Goal: Information Seeking & Learning: Learn about a topic

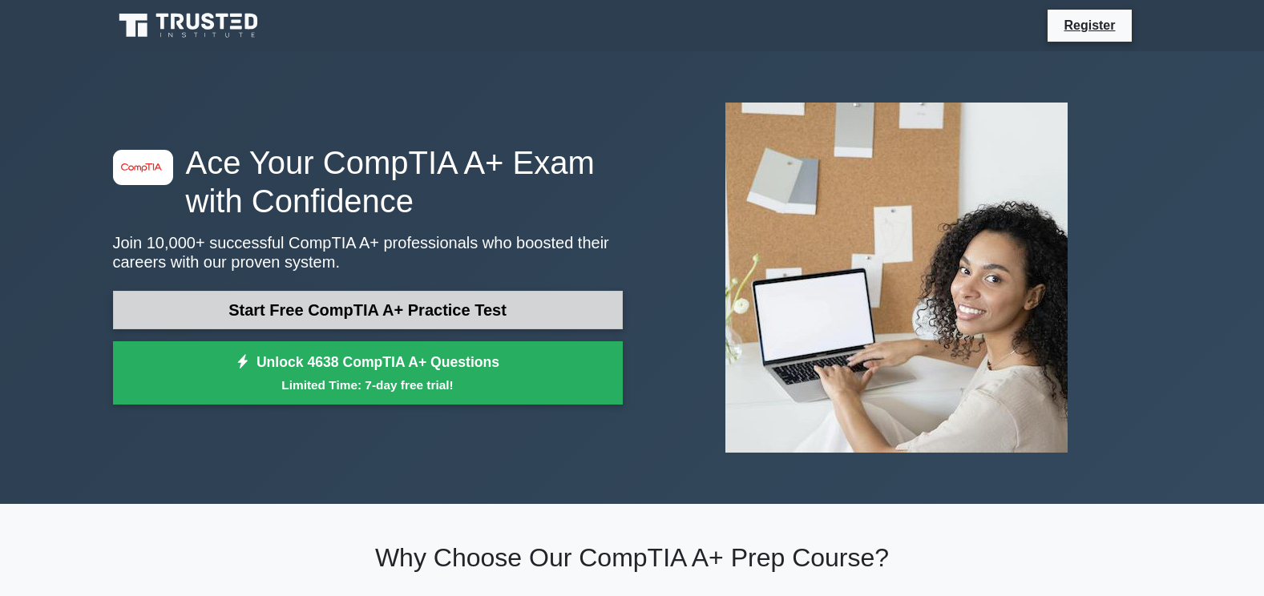
click at [354, 310] on link "Start Free CompTIA A+ Practice Test" at bounding box center [368, 310] width 510 height 38
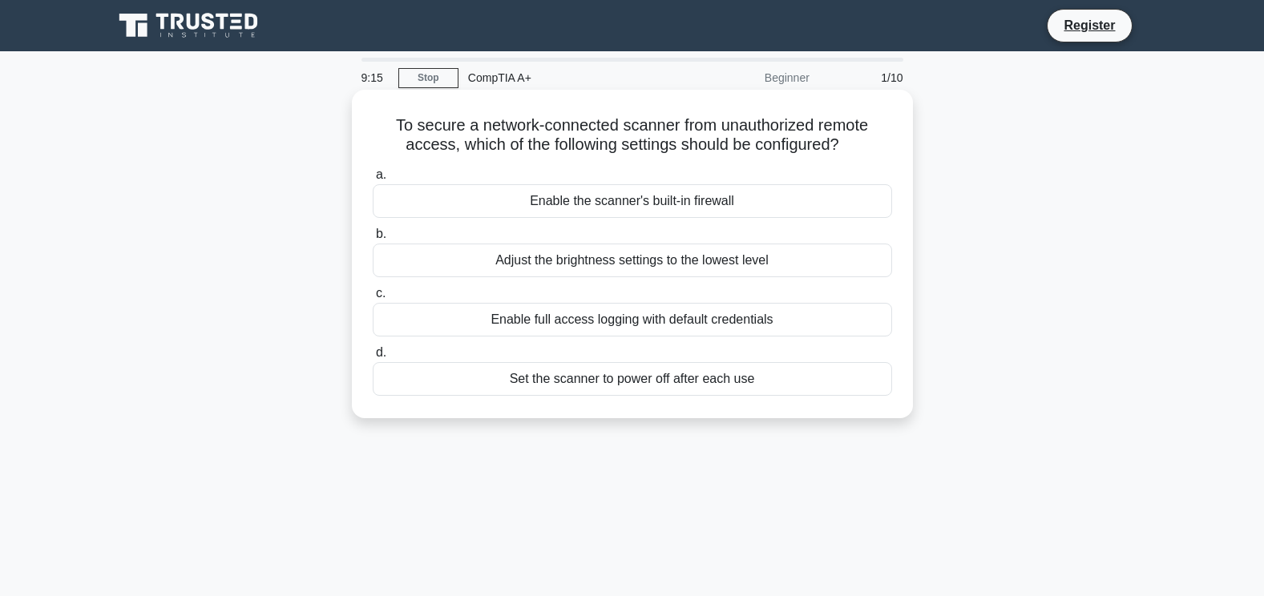
drag, startPoint x: 484, startPoint y: 195, endPoint x: 495, endPoint y: 195, distance: 10.4
click at [495, 195] on div "Enable the scanner's built-in firewall" at bounding box center [632, 201] width 519 height 34
click at [373, 180] on input "a. Enable the scanner's built-in firewall" at bounding box center [373, 175] width 0 height 10
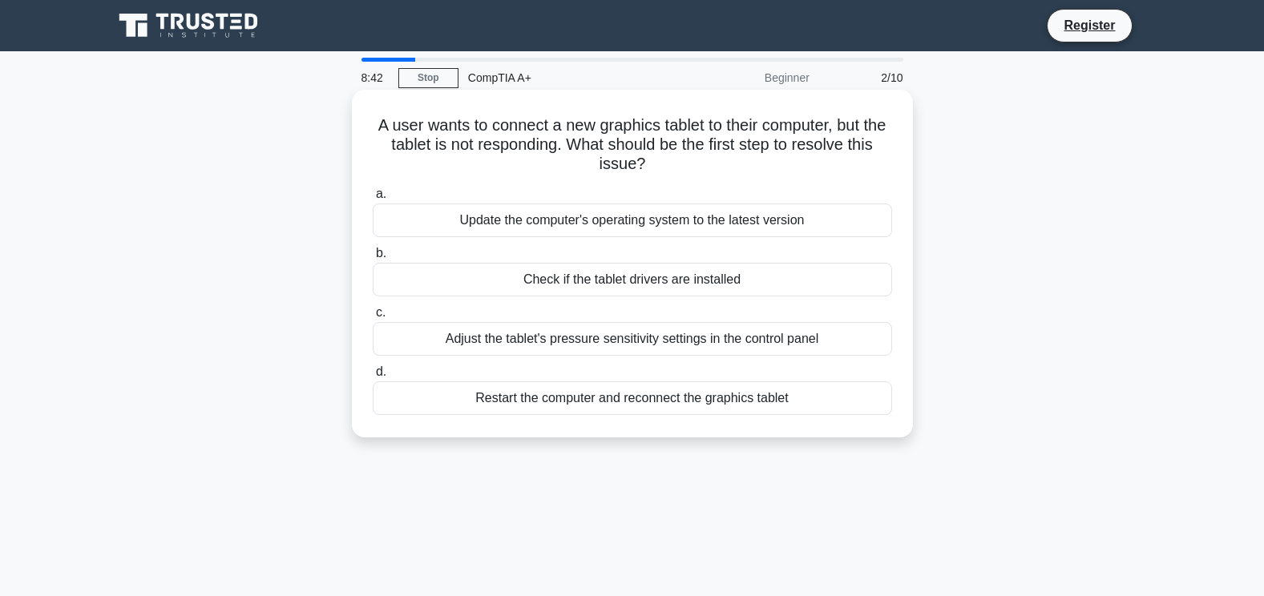
click at [571, 285] on div "Check if the tablet drivers are installed" at bounding box center [632, 280] width 519 height 34
click at [373, 259] on input "b. Check if the tablet drivers are installed" at bounding box center [373, 254] width 0 height 10
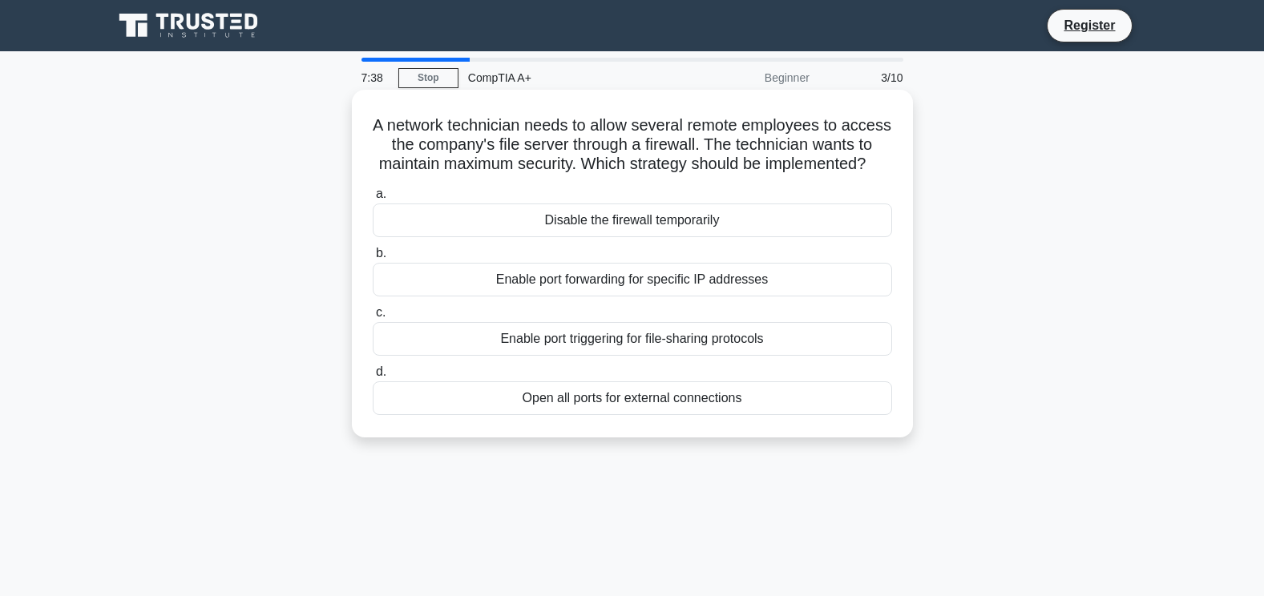
click at [571, 297] on div "Enable port forwarding for specific IP addresses" at bounding box center [632, 280] width 519 height 34
click at [373, 259] on input "b. Enable port forwarding for specific IP addresses" at bounding box center [373, 254] width 0 height 10
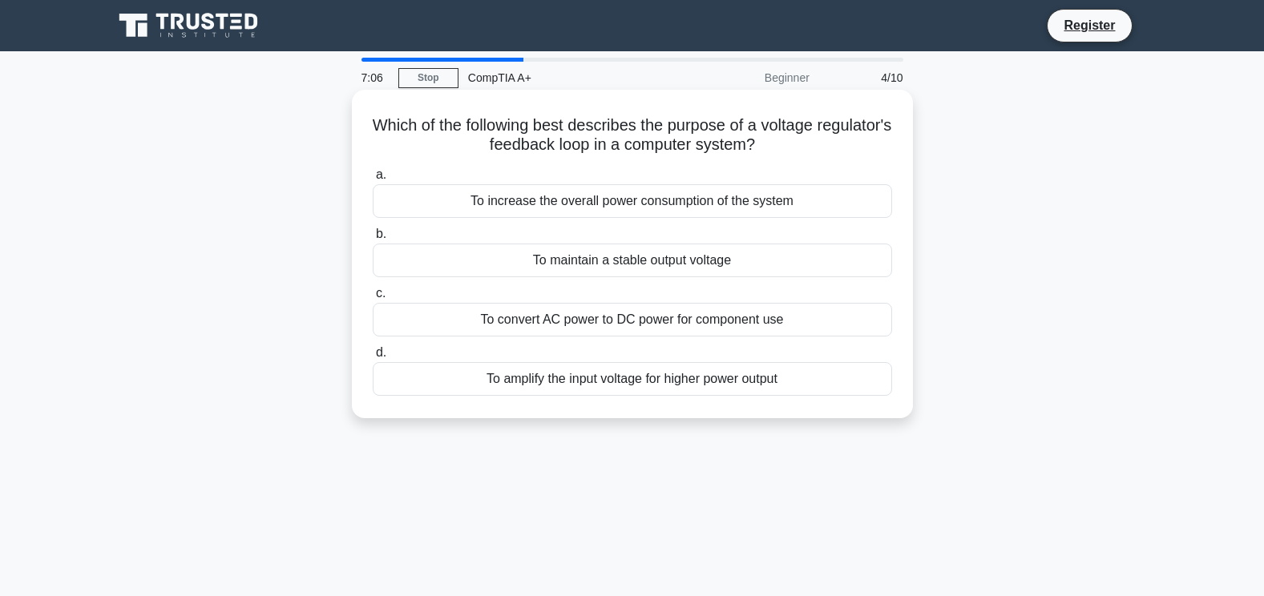
click at [596, 263] on div "To maintain a stable output voltage" at bounding box center [632, 261] width 519 height 34
click at [373, 240] on input "b. To maintain a stable output voltage" at bounding box center [373, 234] width 0 height 10
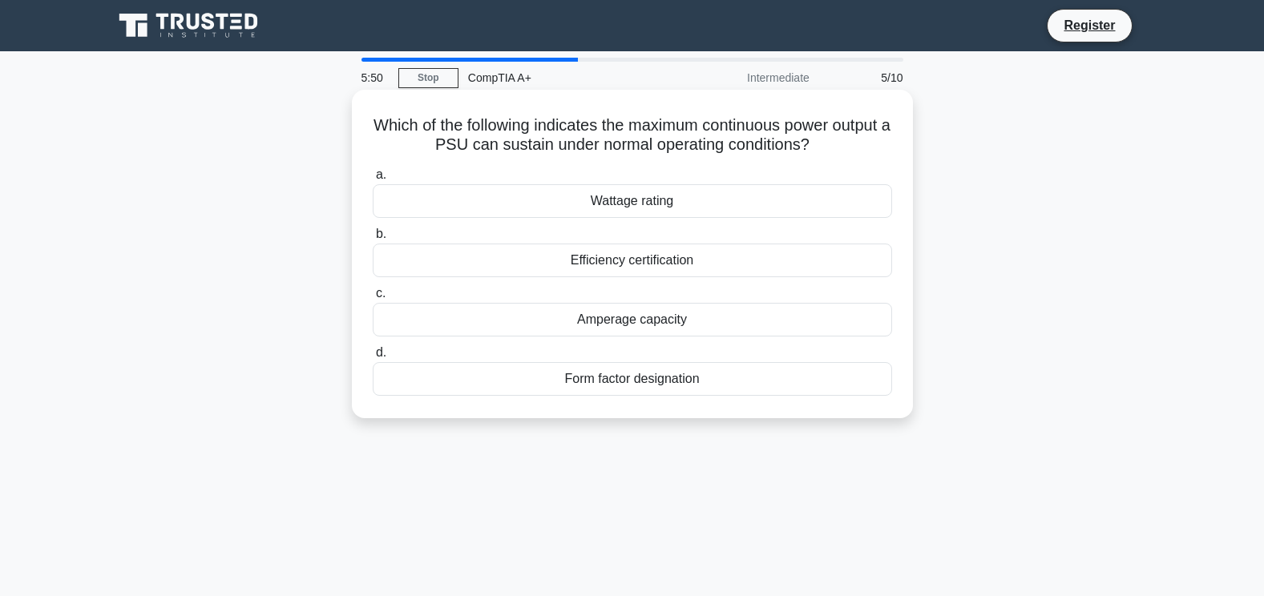
click at [609, 321] on div "Amperage capacity" at bounding box center [632, 320] width 519 height 34
click at [373, 299] on input "c. Amperage capacity" at bounding box center [373, 294] width 0 height 10
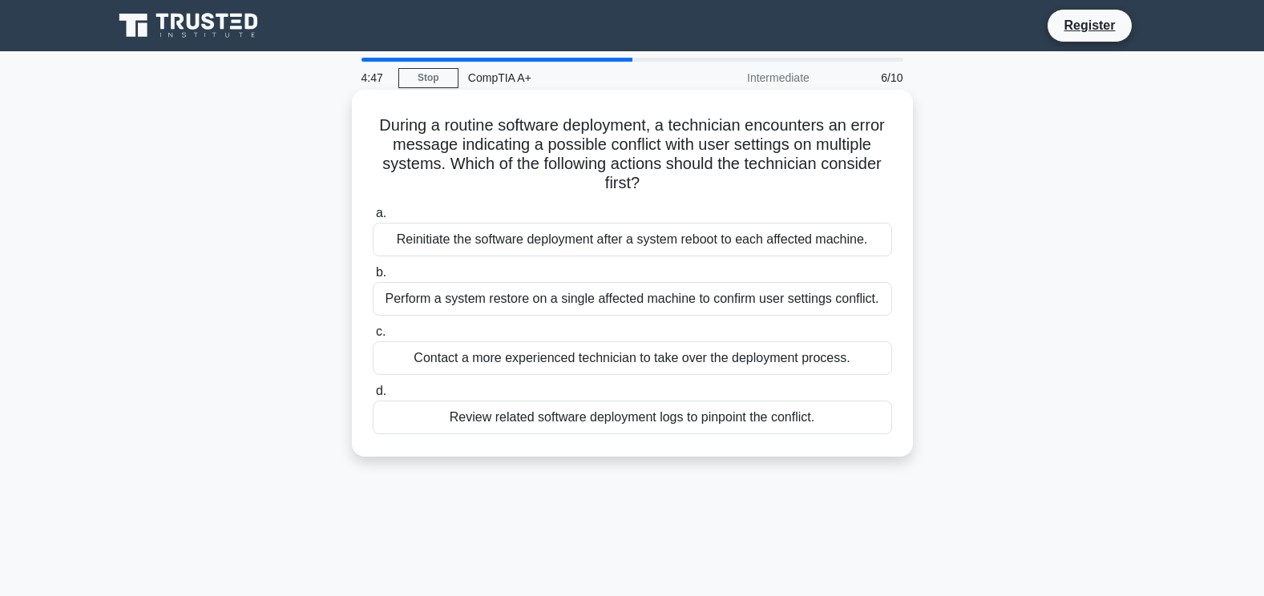
click at [544, 423] on div "Review related software deployment logs to pinpoint the conflict." at bounding box center [632, 418] width 519 height 34
click at [373, 397] on input "d. Review related software deployment logs to pinpoint the conflict." at bounding box center [373, 391] width 0 height 10
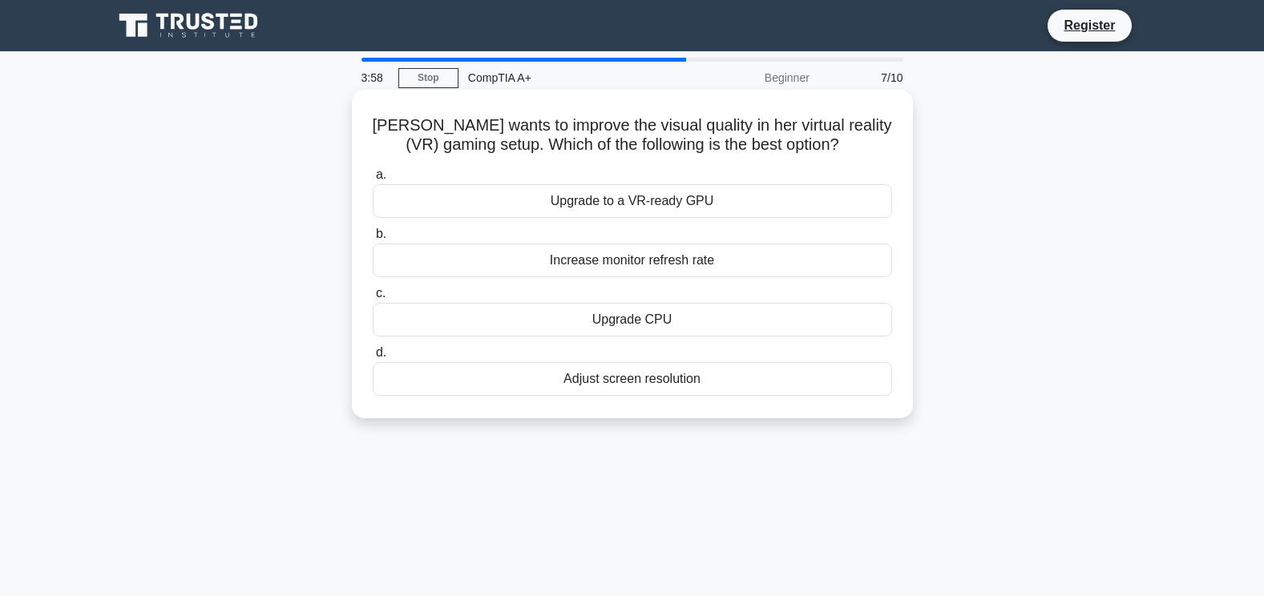
click at [663, 378] on div "Adjust screen resolution" at bounding box center [632, 379] width 519 height 34
click at [373, 358] on input "d. Adjust screen resolution" at bounding box center [373, 353] width 0 height 10
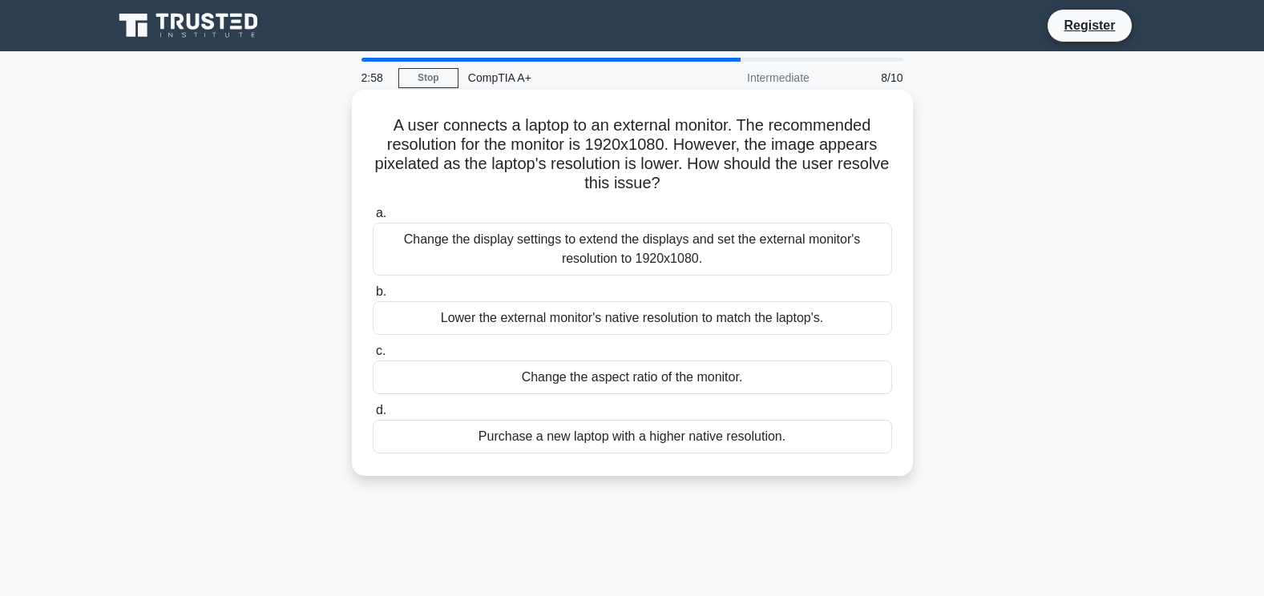
click at [465, 228] on div "Change the display settings to extend the displays and set the external monitor…" at bounding box center [632, 249] width 519 height 53
click at [373, 219] on input "a. Change the display settings to extend the displays and set the external moni…" at bounding box center [373, 213] width 0 height 10
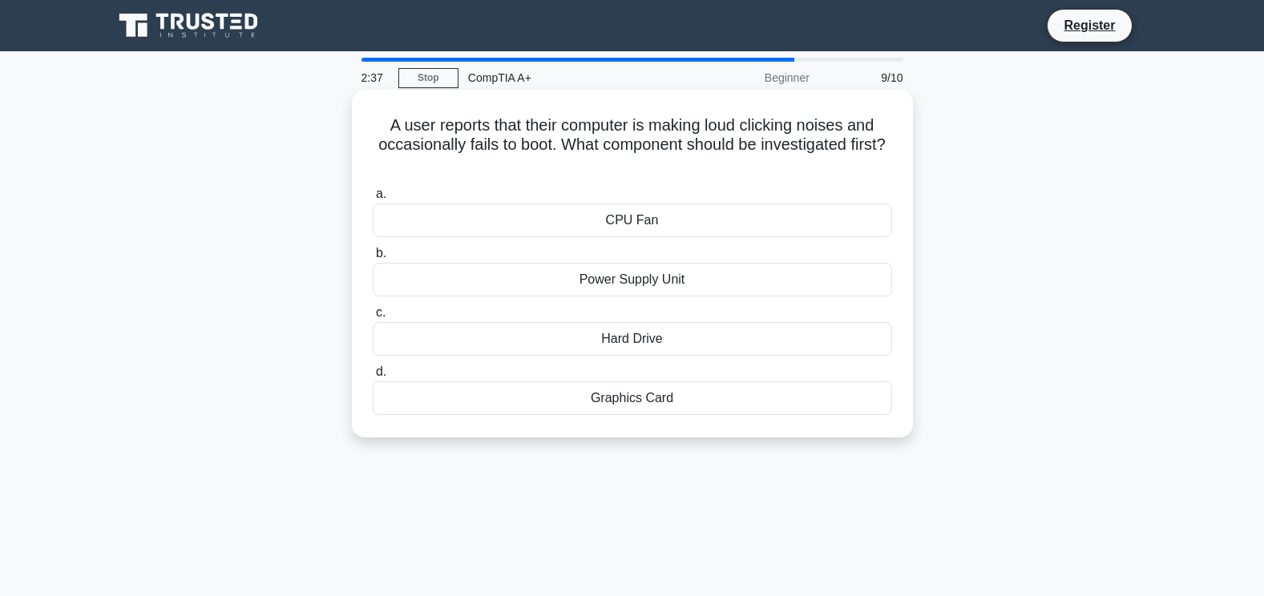
click at [605, 231] on div "CPU Fan" at bounding box center [632, 221] width 519 height 34
click at [373, 200] on input "a. CPU Fan" at bounding box center [373, 194] width 0 height 10
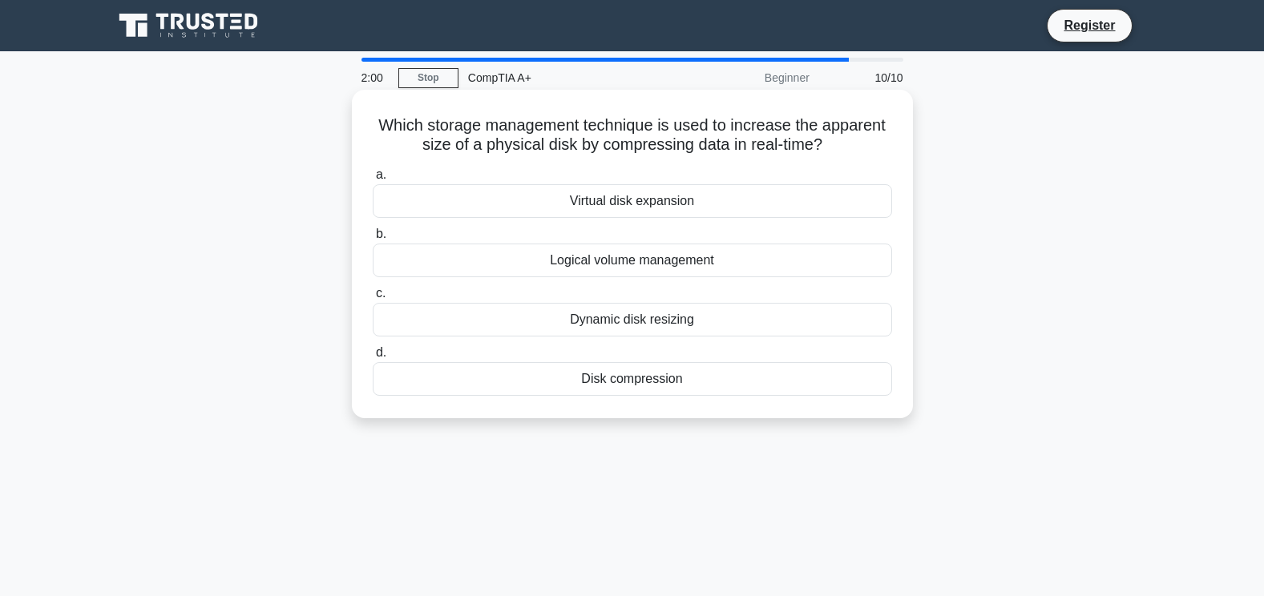
click at [653, 378] on div "Disk compression" at bounding box center [632, 379] width 519 height 34
click at [373, 358] on input "d. Disk compression" at bounding box center [373, 353] width 0 height 10
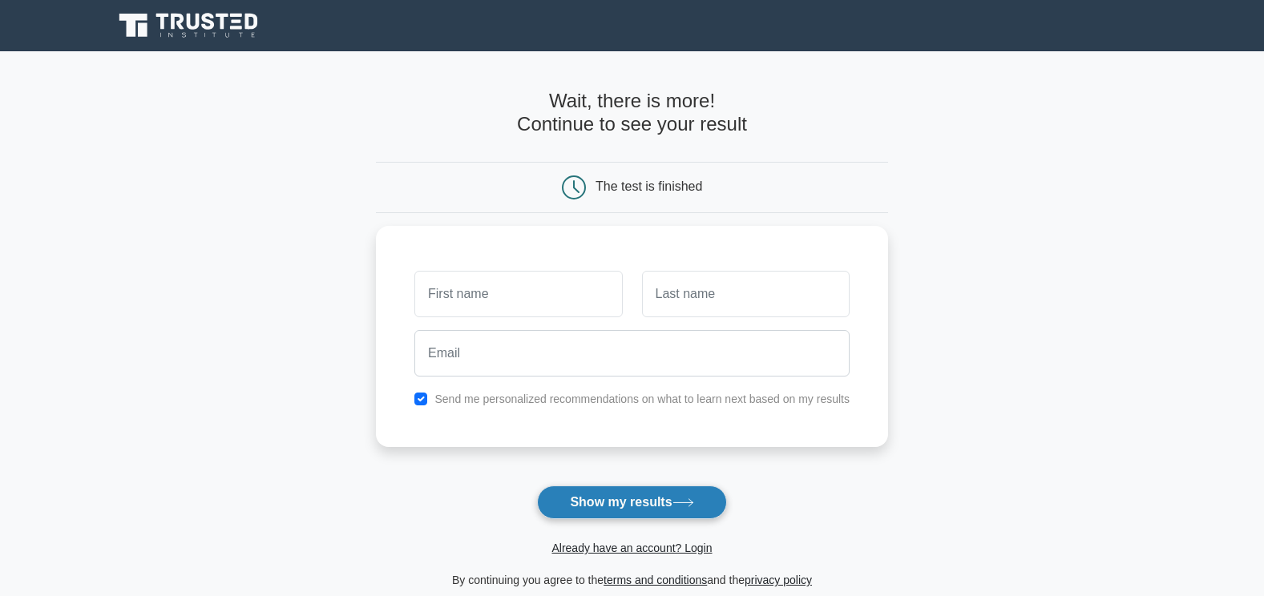
click at [642, 501] on button "Show my results" at bounding box center [631, 503] width 189 height 34
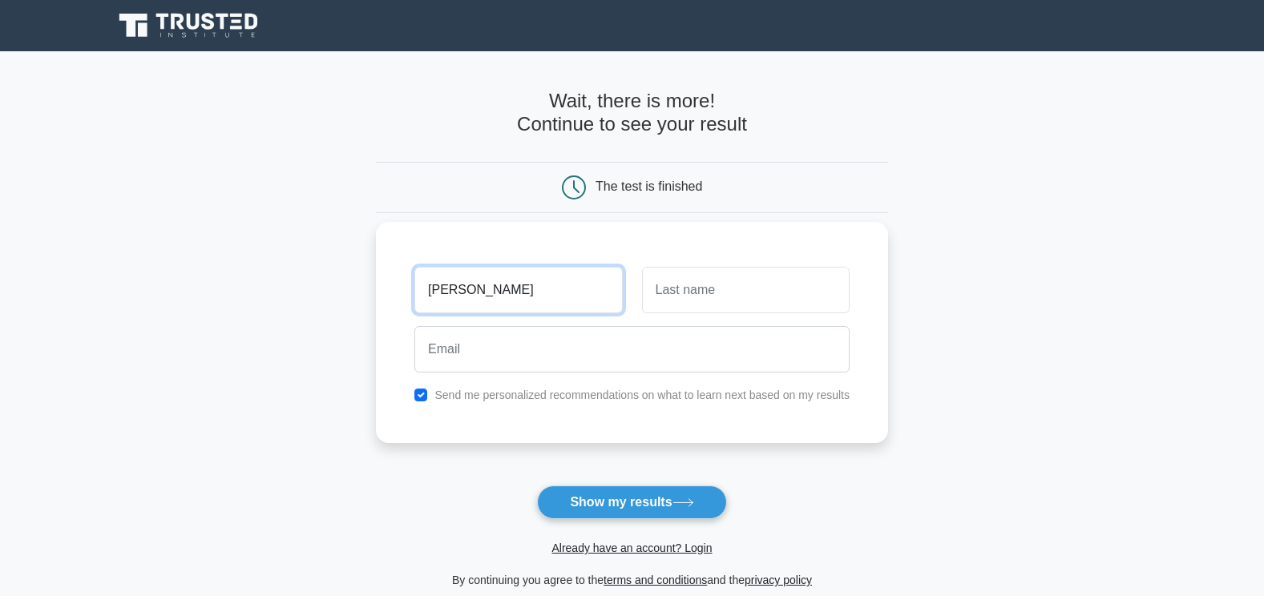
type input "jean"
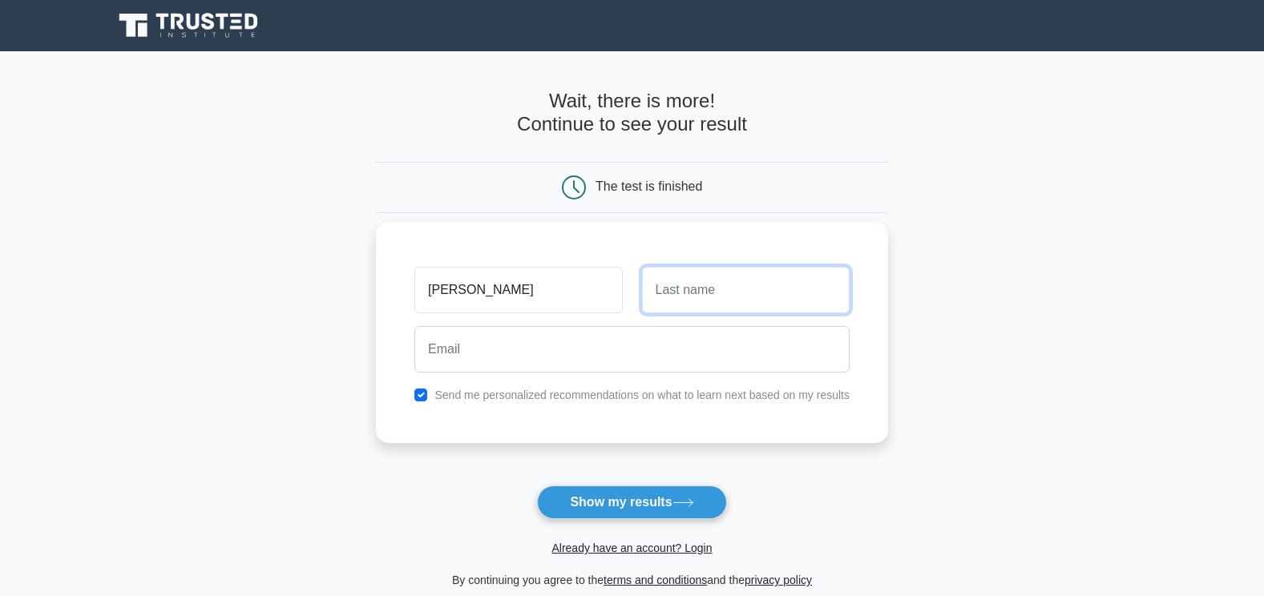
click at [707, 284] on input "text" at bounding box center [746, 290] width 208 height 46
type input "J"
type input "Johnny"
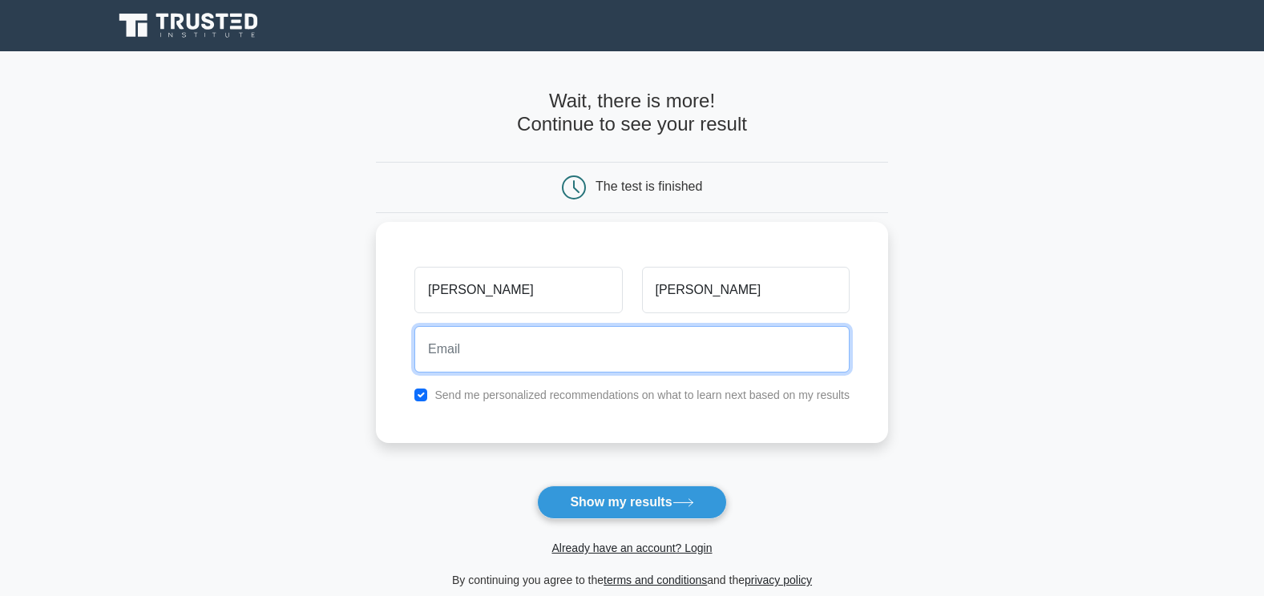
click at [494, 357] on input "email" at bounding box center [631, 349] width 435 height 46
type input "avangah@hotmail.fr"
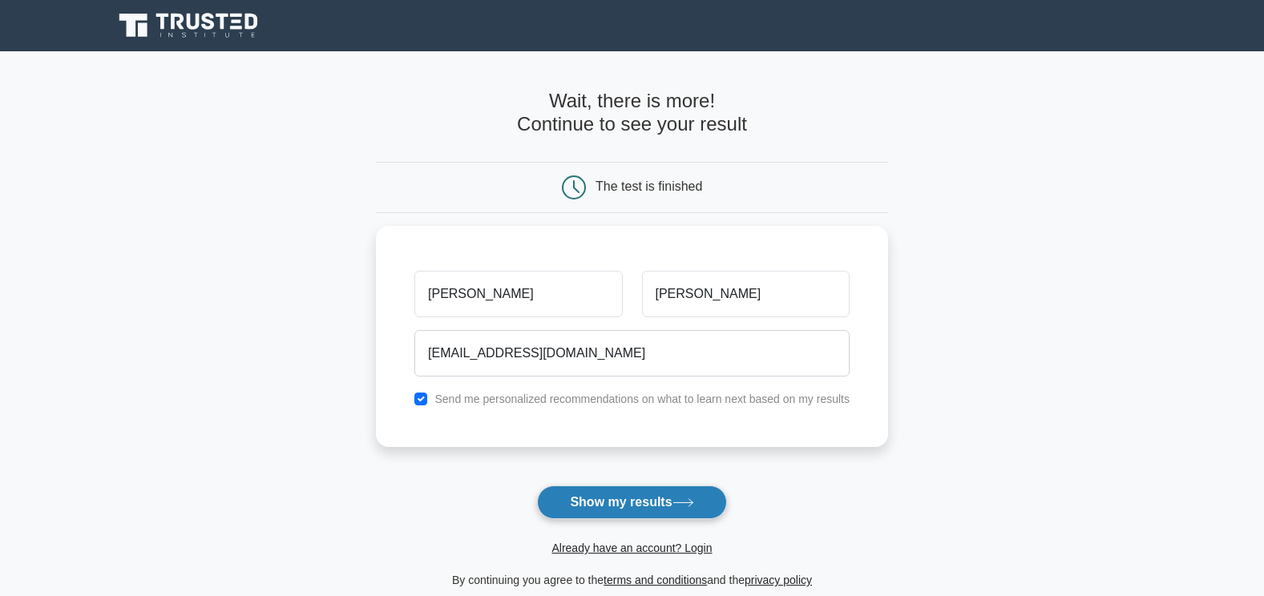
click at [591, 512] on button "Show my results" at bounding box center [631, 503] width 189 height 34
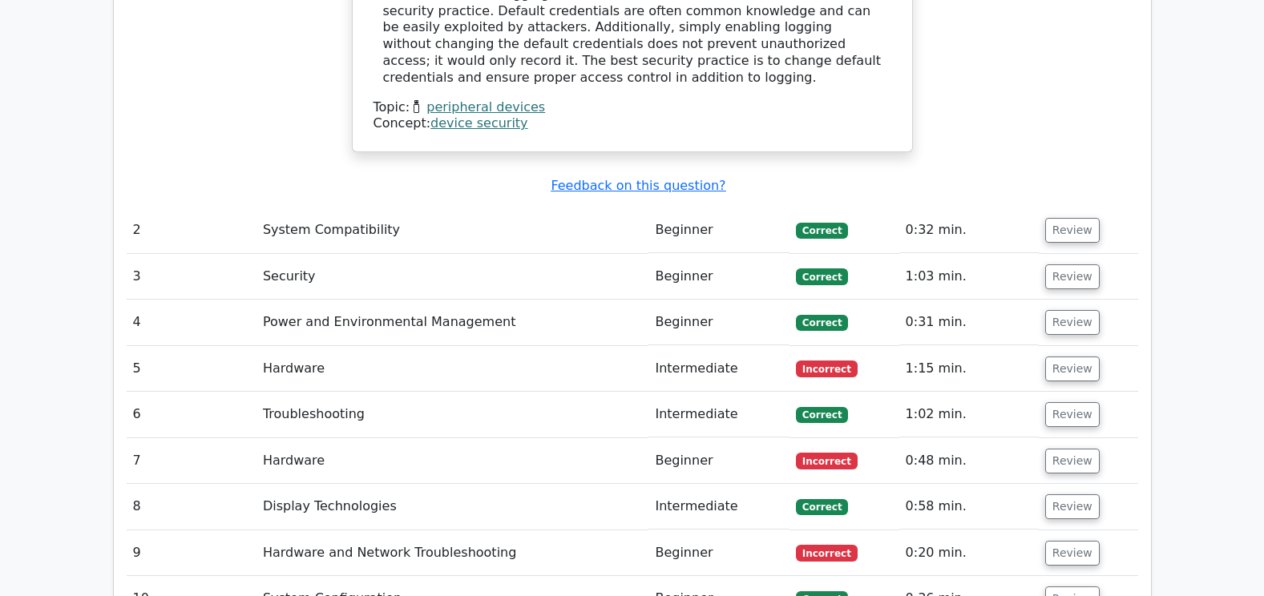
scroll to position [2105, 0]
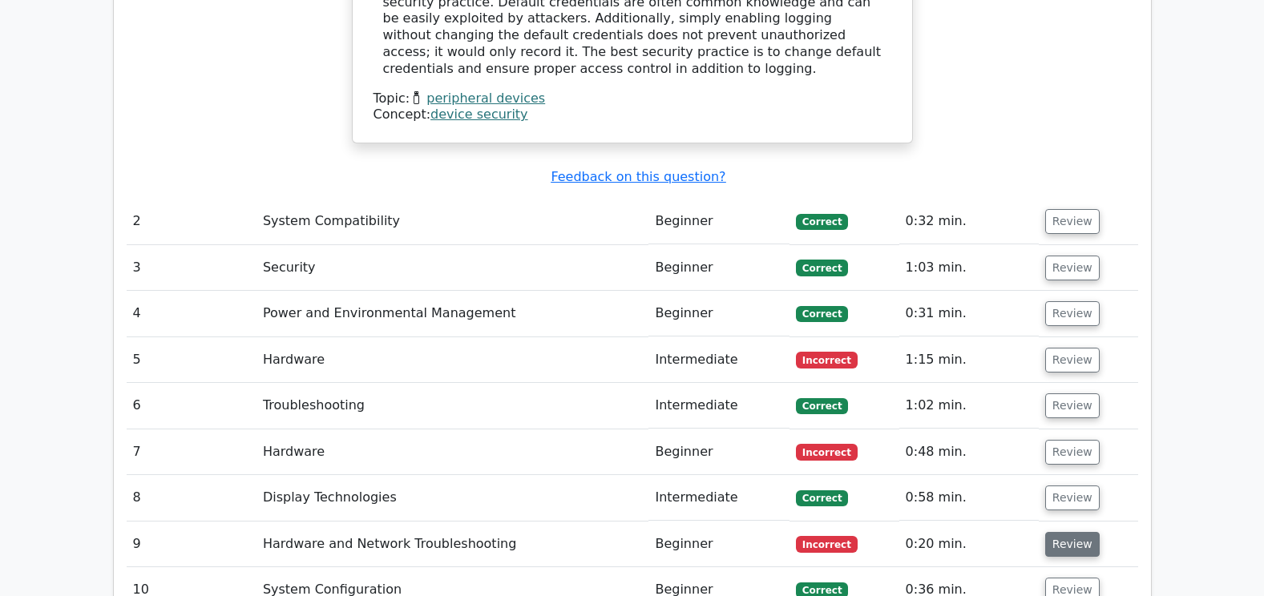
click at [1072, 532] on button "Review" at bounding box center [1072, 544] width 55 height 25
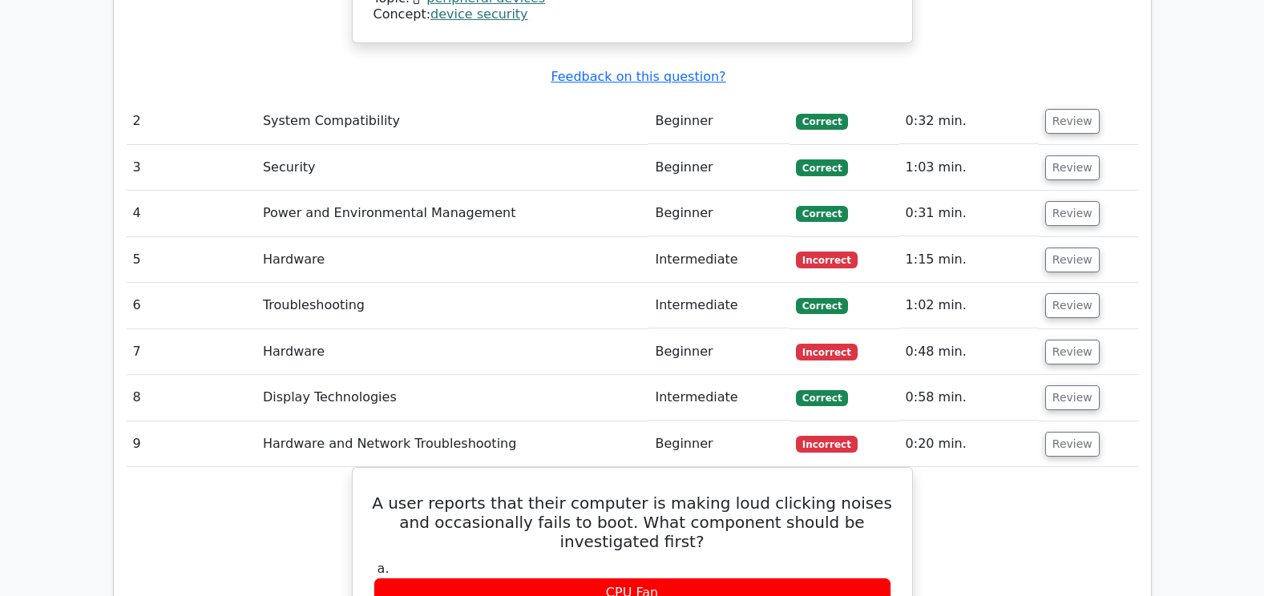
scroll to position [2216, 0]
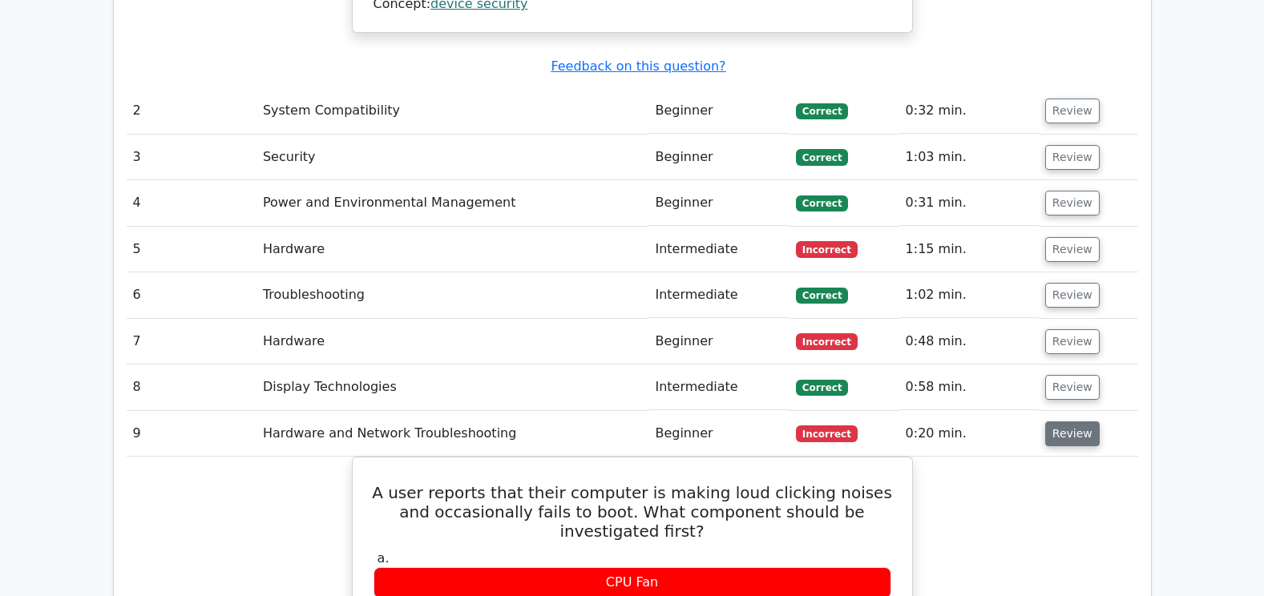
click at [1065, 422] on button "Review" at bounding box center [1072, 434] width 55 height 25
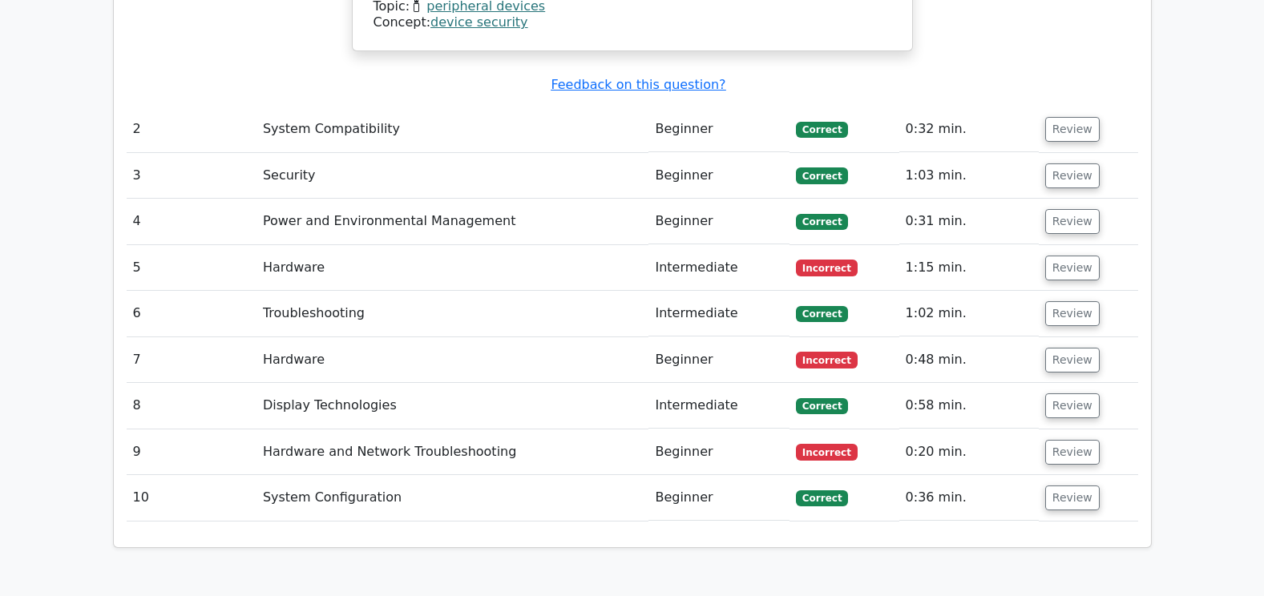
scroll to position [2182, 0]
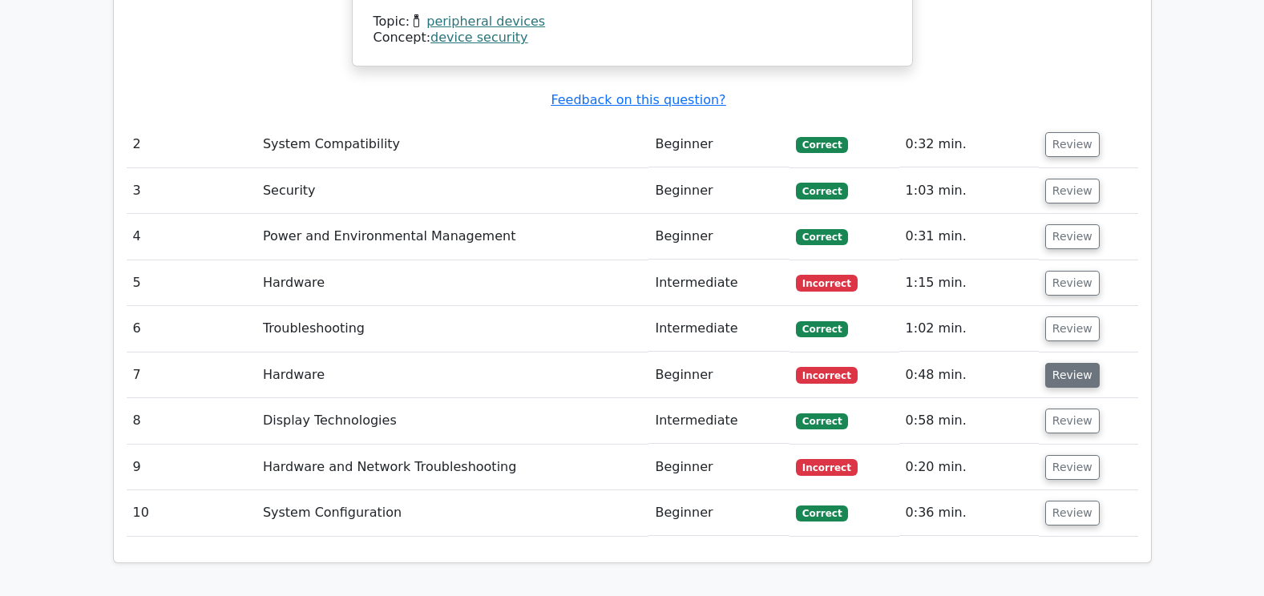
click at [1057, 363] on button "Review" at bounding box center [1072, 375] width 55 height 25
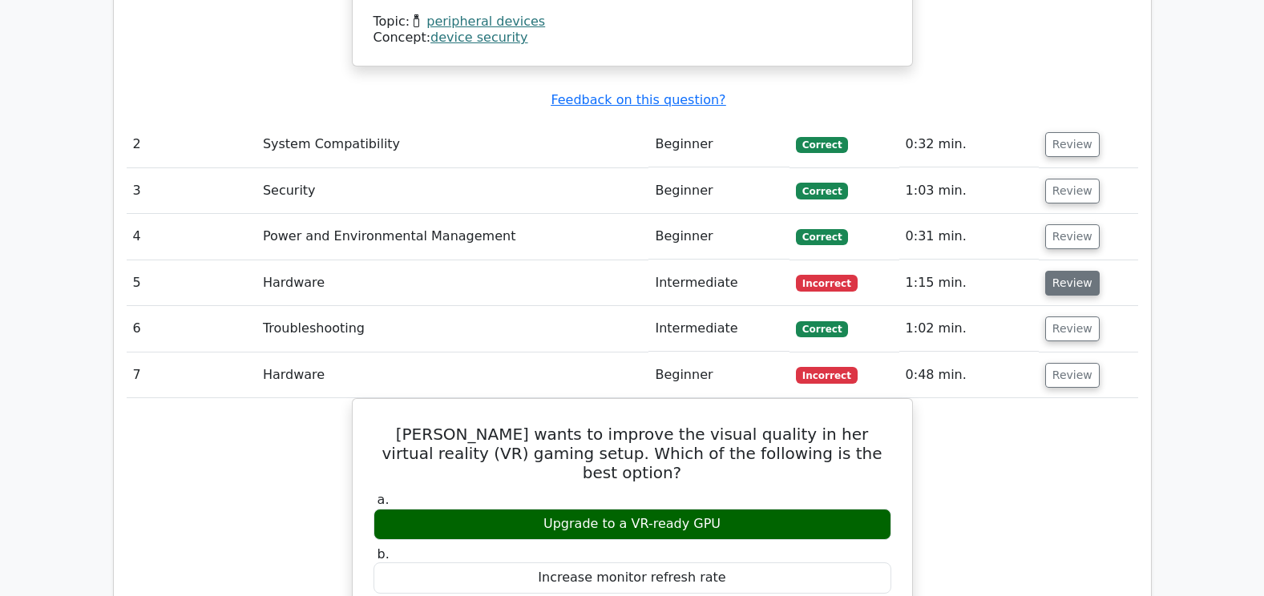
click at [1053, 271] on button "Review" at bounding box center [1072, 283] width 55 height 25
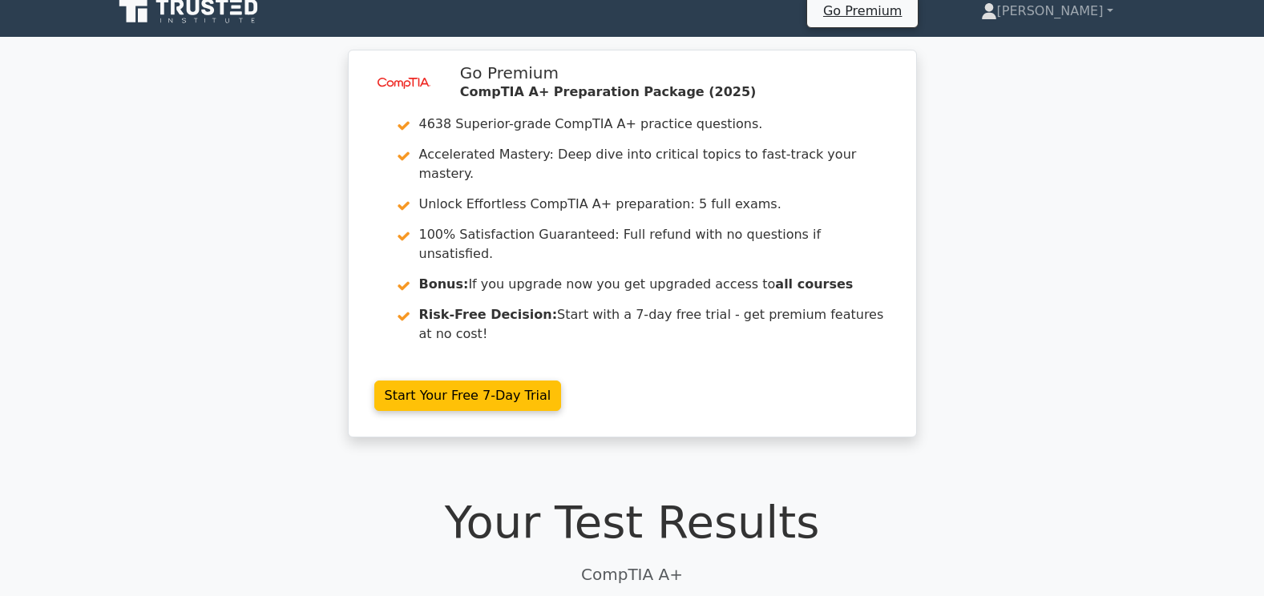
scroll to position [0, 0]
